Goal: Information Seeking & Learning: Learn about a topic

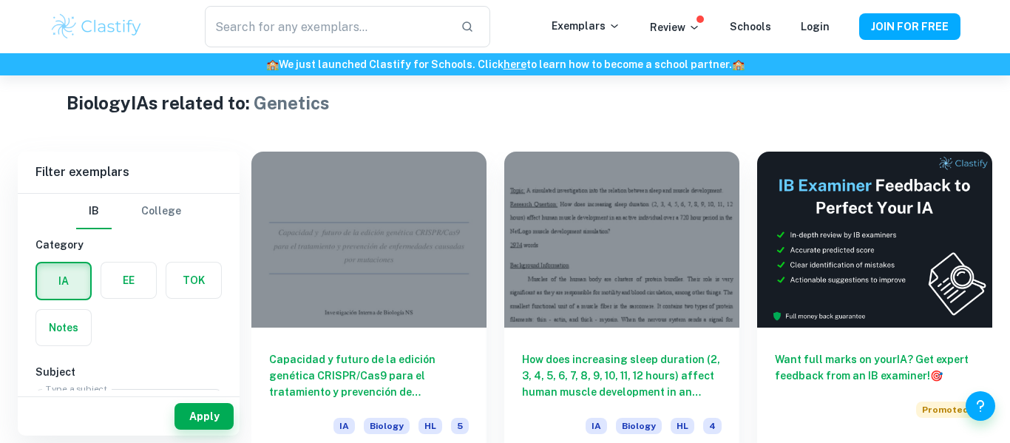
scroll to position [0, 919]
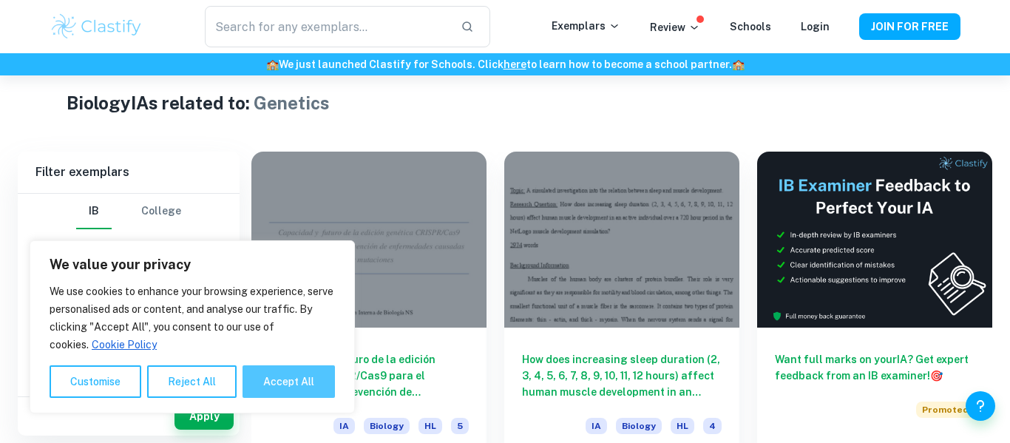
click at [282, 373] on button "Accept All" at bounding box center [288, 381] width 92 height 33
checkbox input "true"
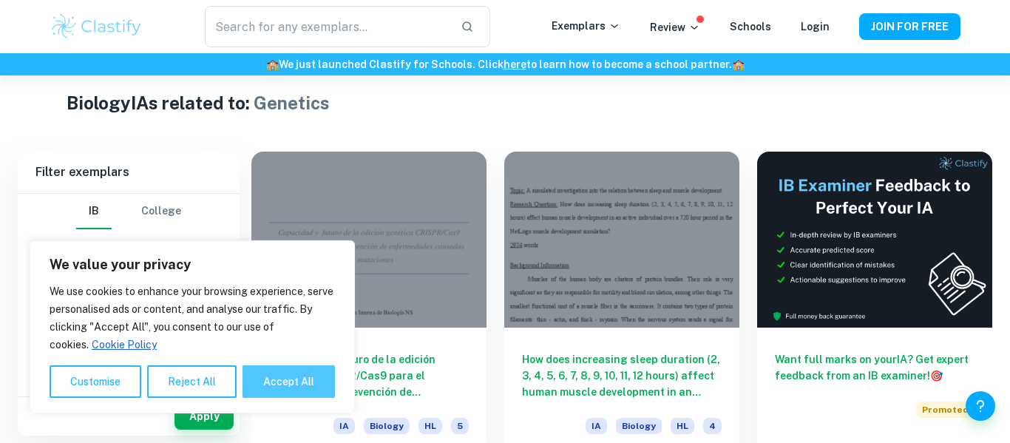
checkbox input "true"
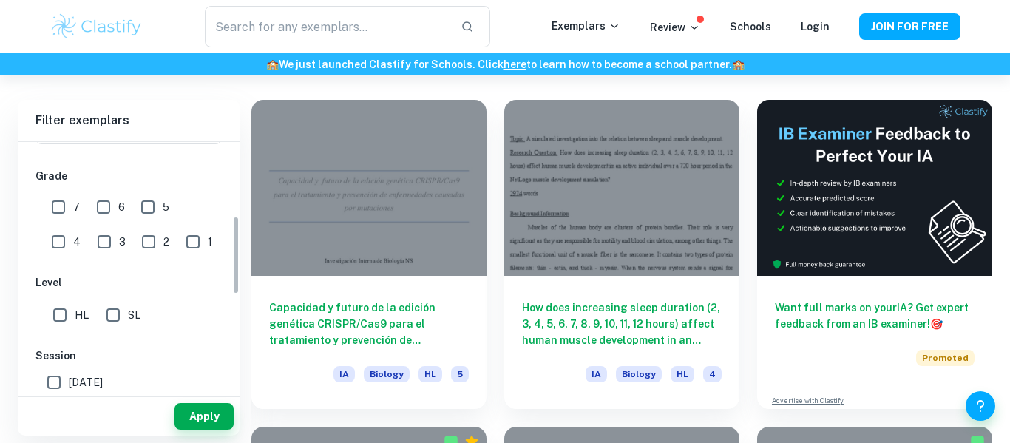
scroll to position [235, 0]
click at [55, 318] on input "HL" at bounding box center [60, 314] width 30 height 30
checkbox input "true"
click at [106, 200] on input "6" at bounding box center [104, 206] width 30 height 30
checkbox input "true"
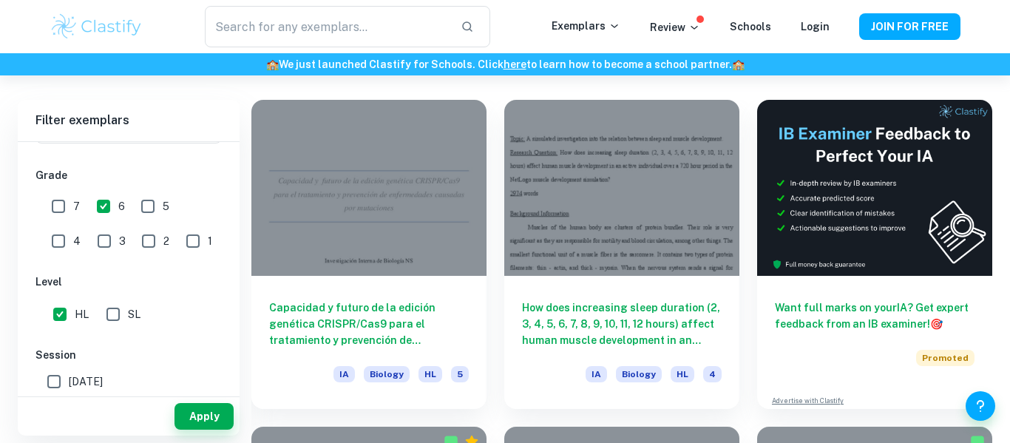
click at [60, 209] on input "7" at bounding box center [59, 206] width 30 height 30
checkbox input "true"
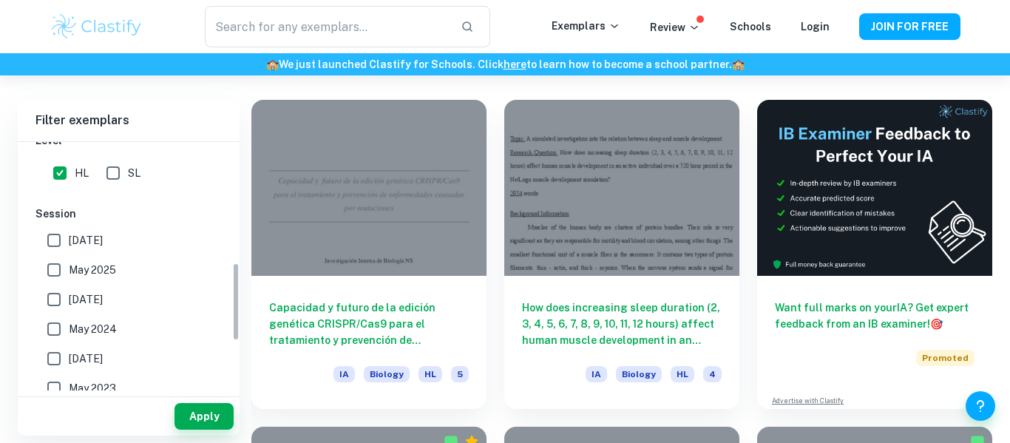
scroll to position [384, 0]
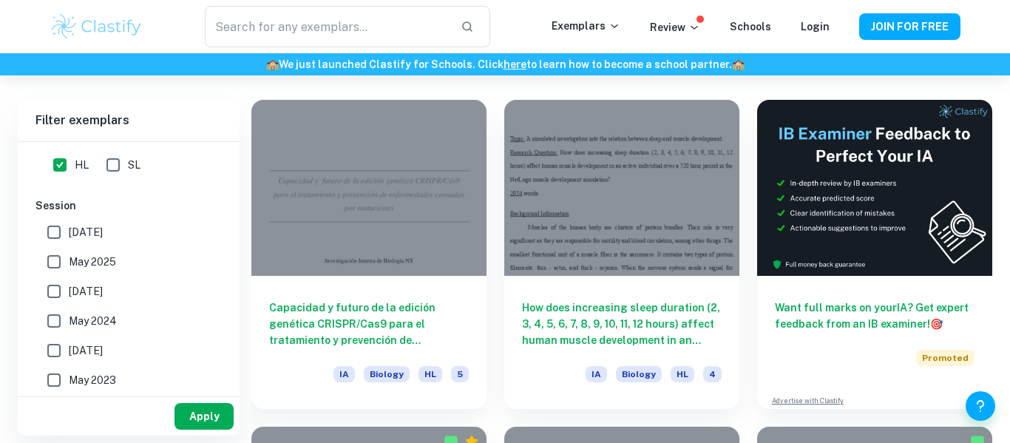
click at [191, 412] on button "Apply" at bounding box center [203, 416] width 59 height 27
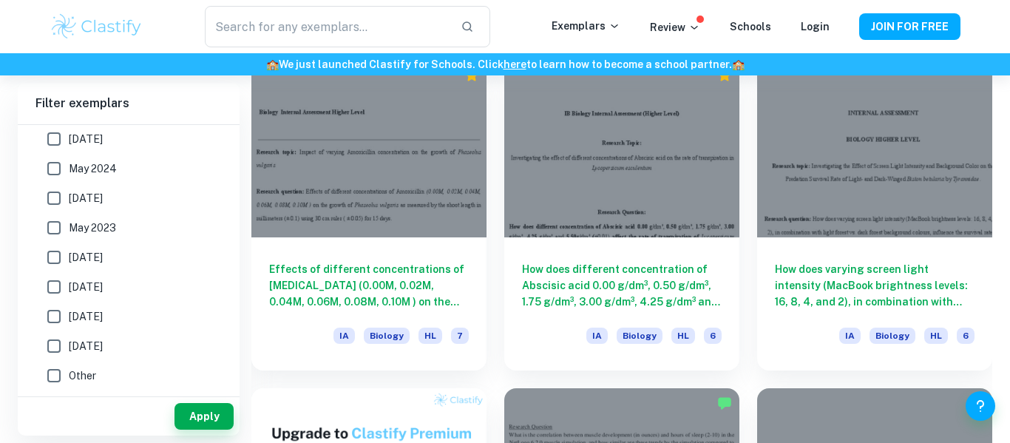
scroll to position [765, 0]
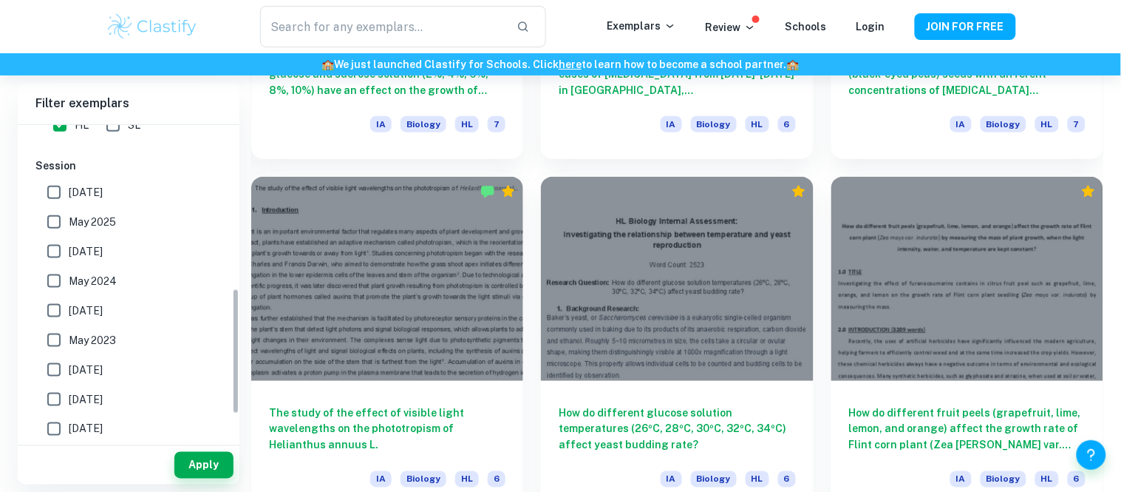
scroll to position [0, 804]
